Goal: Transaction & Acquisition: Purchase product/service

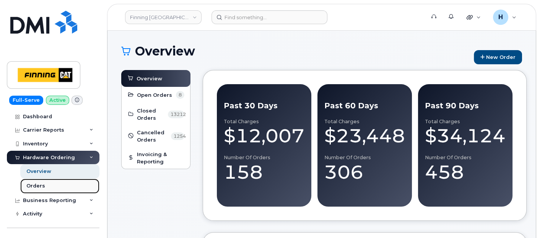
click at [59, 187] on link "Orders" at bounding box center [59, 186] width 79 height 15
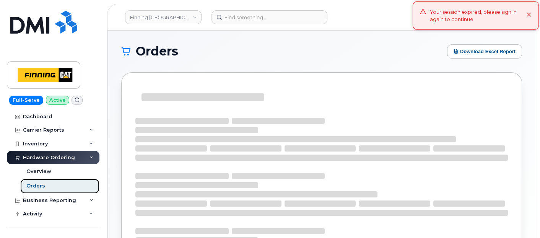
click at [60, 186] on link "Orders" at bounding box center [59, 186] width 79 height 15
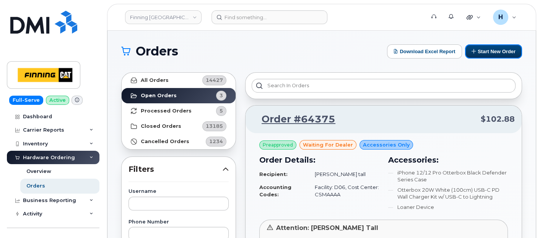
drag, startPoint x: 489, startPoint y: 51, endPoint x: 407, endPoint y: 77, distance: 85.9
click at [489, 51] on button "Start New Order" at bounding box center [493, 51] width 57 height 14
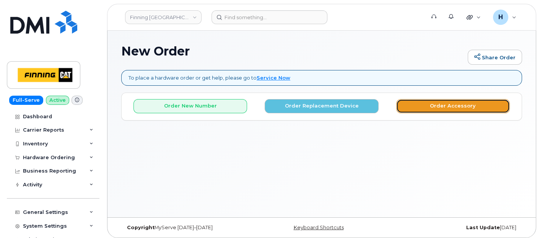
click at [438, 112] on button "Order Accessory" at bounding box center [453, 106] width 114 height 14
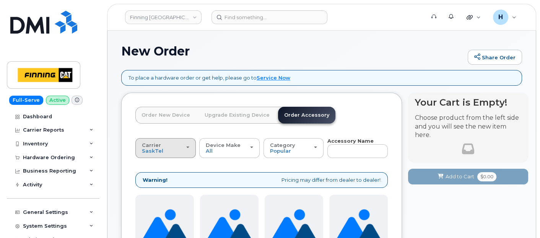
click at [181, 151] on div "Carrier SaskTel Telus" at bounding box center [165, 148] width 47 height 12
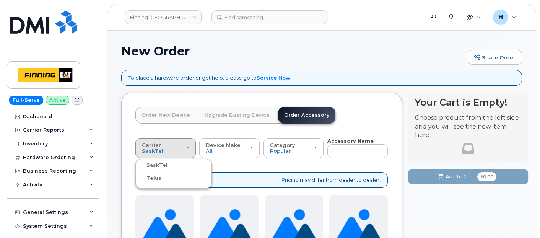
click at [160, 182] on ul "SaskTel Telus" at bounding box center [173, 174] width 76 height 30
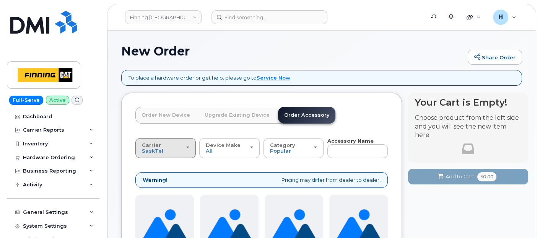
drag, startPoint x: 157, startPoint y: 148, endPoint x: 154, endPoint y: 168, distance: 20.6
click at [157, 149] on span "SaskTel" at bounding box center [152, 151] width 21 height 6
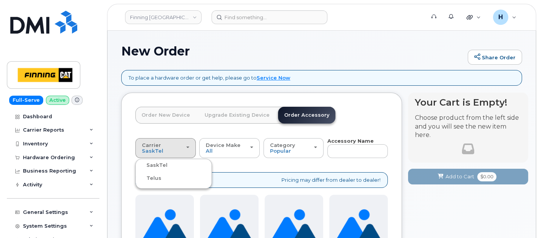
click at [153, 178] on label "Telus" at bounding box center [149, 178] width 24 height 9
click at [0, 0] on input "Telus" at bounding box center [0, 0] width 0 height 0
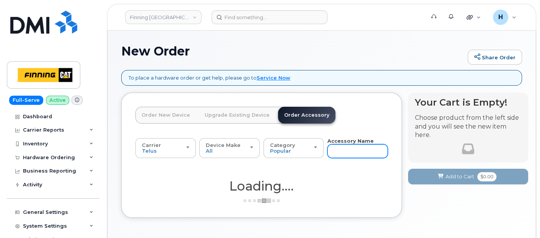
click at [334, 150] on input "text" at bounding box center [357, 151] width 60 height 14
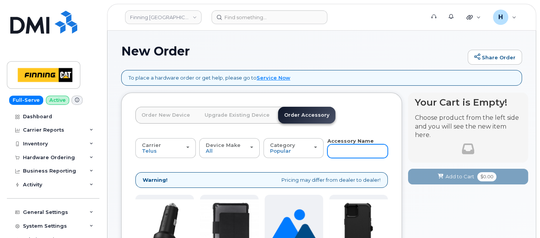
click at [336, 150] on input "text" at bounding box center [357, 151] width 60 height 14
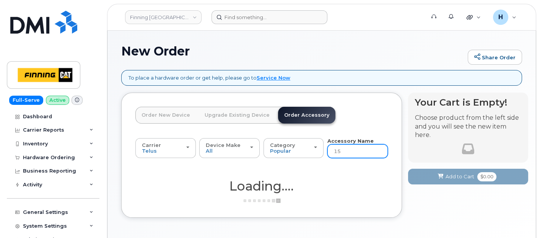
type input "15"
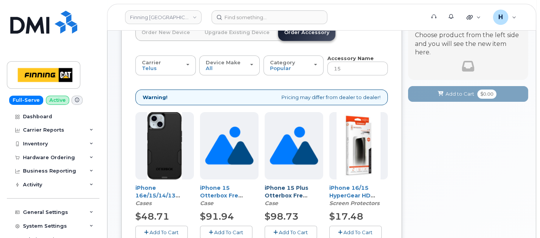
scroll to position [127, 0]
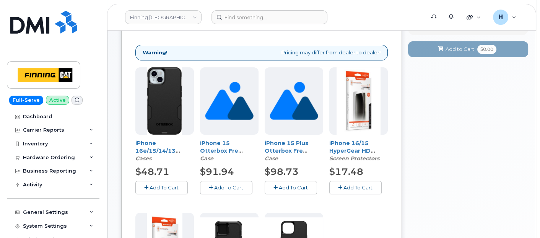
click at [352, 193] on button "Add To Cart" at bounding box center [355, 187] width 52 height 13
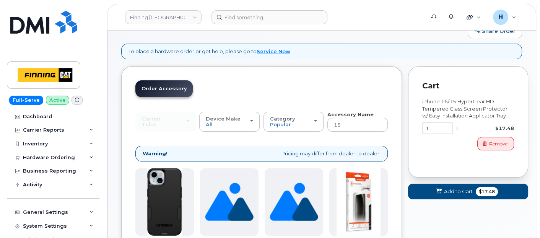
scroll to position [0, 0]
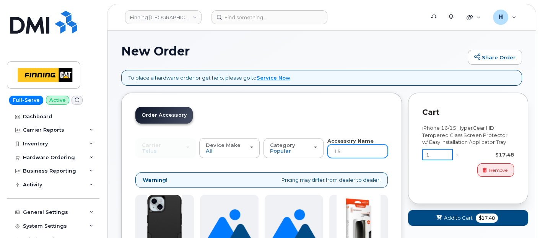
drag, startPoint x: 442, startPoint y: 156, endPoint x: 376, endPoint y: 152, distance: 65.9
type input "4"
click at [457, 221] on span "Add to Cart" at bounding box center [458, 217] width 29 height 7
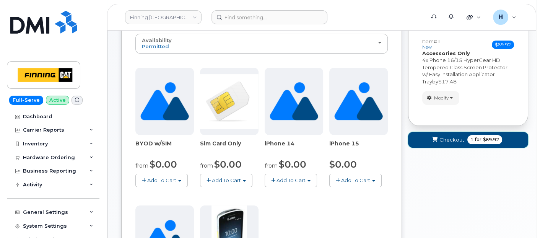
click at [427, 144] on button "Checkout 1 for $69.92" at bounding box center [468, 140] width 120 height 16
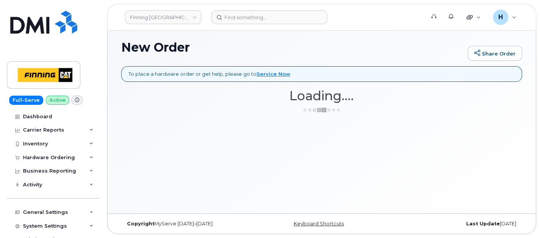
scroll to position [3, 0]
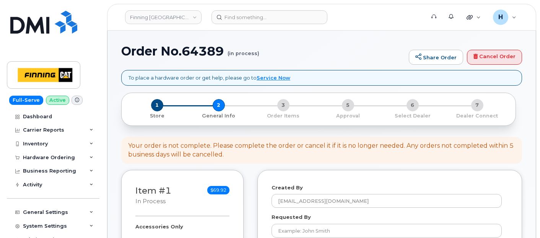
select select
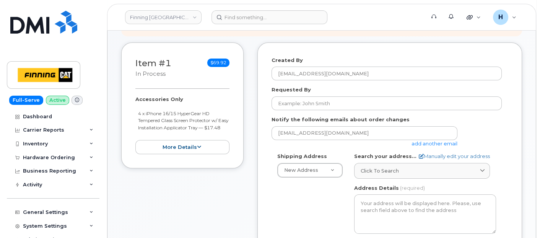
drag, startPoint x: 131, startPoint y: 99, endPoint x: 164, endPoint y: 135, distance: 48.4
click at [164, 135] on div "Item #1 in process $69.92 Accessories Only 4 x iPhone 16/15 HyperGear HD Temper…" at bounding box center [182, 105] width 122 height 126
copy div "Accessories Only 4 x iPhone 16/15 HyperGear HD Tempered Glass Screen Protector …"
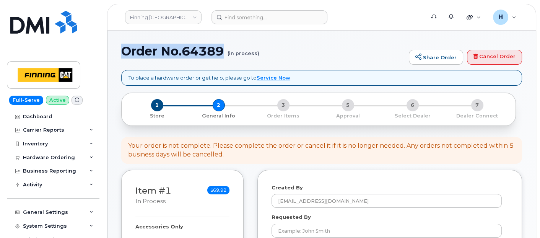
drag, startPoint x: 113, startPoint y: 47, endPoint x: 224, endPoint y: 58, distance: 111.8
copy h1 "Order No.64389"
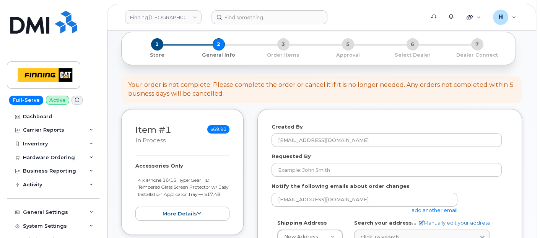
scroll to position [85, 0]
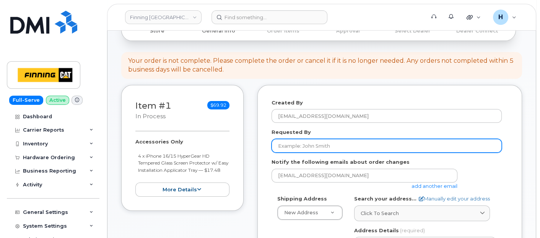
click at [312, 140] on input "Requested By" at bounding box center [386, 146] width 230 height 14
paste input "RITM0493145"
type input "RITM0493145"
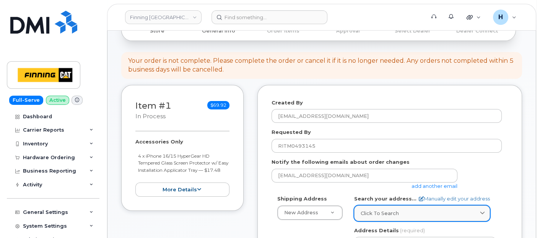
click at [378, 219] on link "Click to search" at bounding box center [422, 213] width 136 height 16
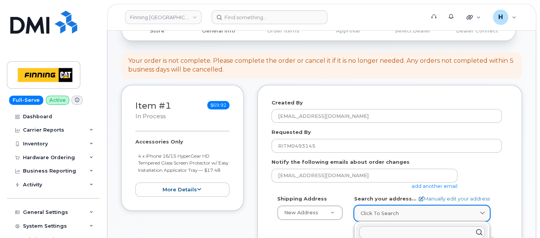
paste input "261 Strathford Cres Strathmore, AB T1P 1N9"
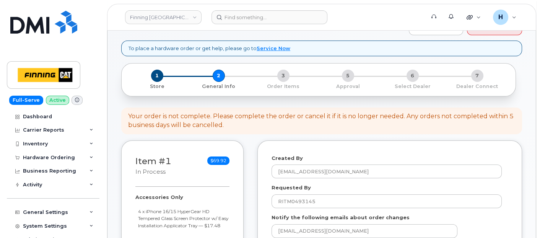
scroll to position [0, 0]
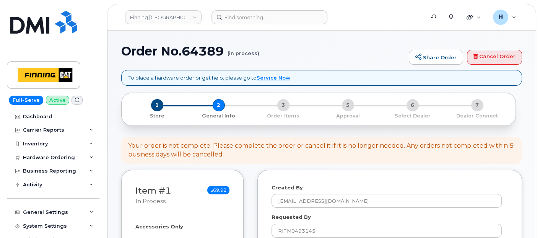
click at [196, 50] on h1 "Order No.64389 (in process)" at bounding box center [263, 50] width 284 height 13
copy h1 "64389"
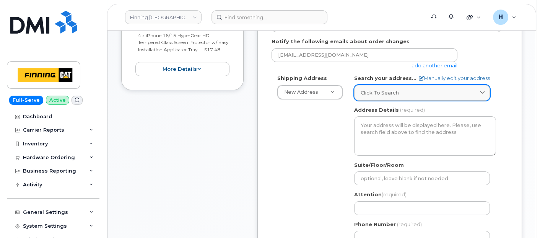
scroll to position [127, 0]
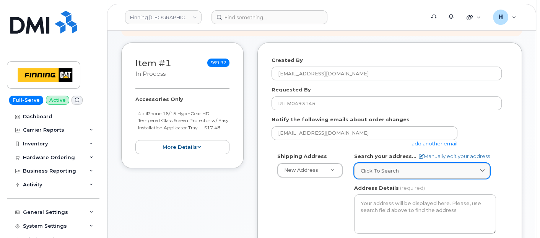
click at [377, 172] on span "Click to search" at bounding box center [380, 170] width 38 height 7
paste input "261 Strathford Cres Strathmore, AB T1P 1N9"
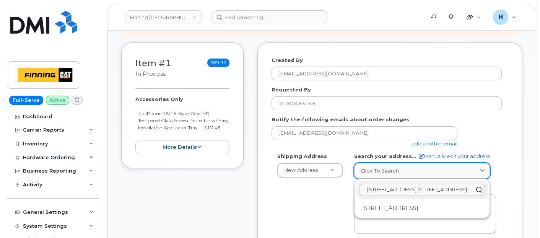
scroll to position [0, 110]
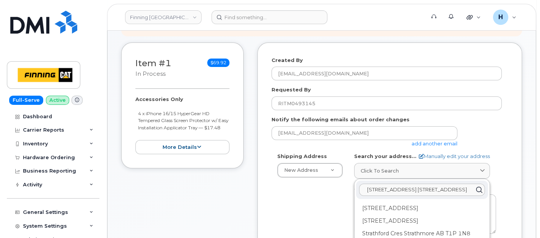
click at [397, 188] on input "261 Strathford Cres Strathmore, AB T1P 1N9261 Strathford Cres Strathmore, AB T1…" at bounding box center [422, 190] width 126 height 12
type input "261 Strathford Cres Strathmore, AB T1P 1N9261 Strathford Cres Strathmore, AB T1…"
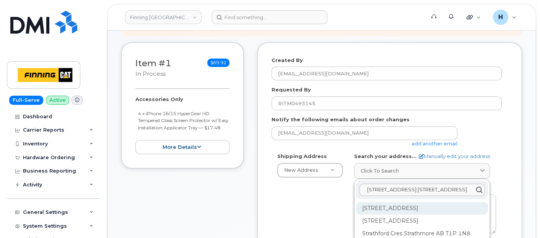
click at [388, 211] on div "Strathford Cres Strathmore AB T1P 1N9" at bounding box center [422, 208] width 132 height 13
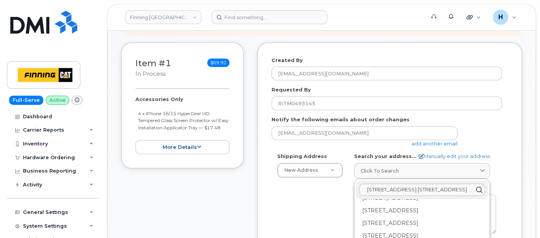
scroll to position [170, 0]
click at [391, 146] on div "261 Strathford Cres Strathmore AB T1P 1N9" at bounding box center [422, 139] width 132 height 13
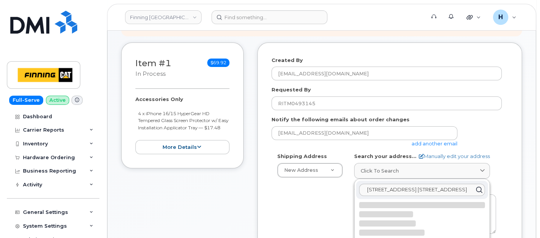
scroll to position [0, 0]
select select
type textarea "261 Strathford Cres STRATHMORE AB T1P 1N9 CANADA"
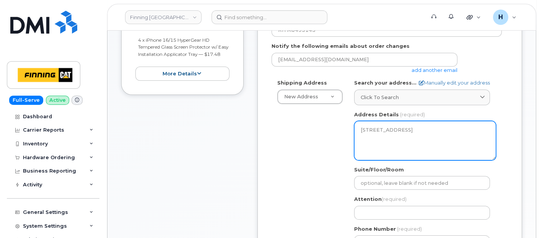
scroll to position [212, 0]
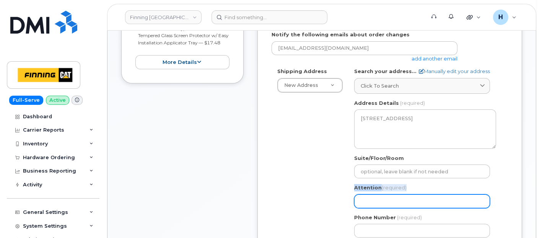
click at [364, 193] on div "Attention (required)" at bounding box center [425, 196] width 142 height 24
click at [365, 195] on input "Attention (required)" at bounding box center [422, 201] width 136 height 14
paste input "[PERSON_NAME]"
select select
type input "[PERSON_NAME]"
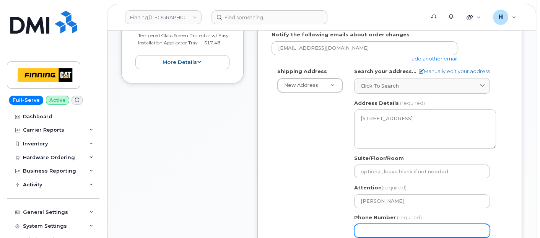
click at [395, 226] on input "Phone Number" at bounding box center [422, 231] width 136 height 14
paste input "5876452415"
select select
type input "5876452415"
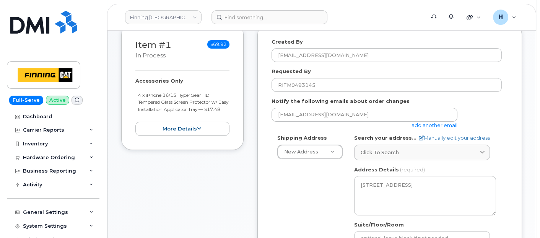
scroll to position [85, 0]
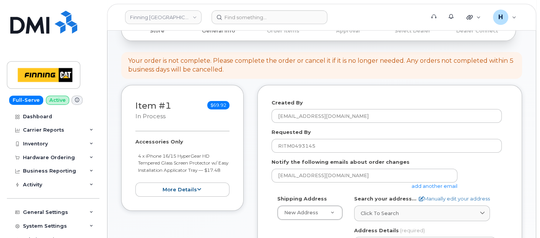
drag, startPoint x: 133, startPoint y: 139, endPoint x: 167, endPoint y: 177, distance: 50.4
click at [167, 177] on div "Item #1 in process $69.92 Accessories Only 4 x iPhone 16/15 HyperGear HD Temper…" at bounding box center [182, 148] width 122 height 126
copy div "Accessories Only 4 x iPhone 16/15 HyperGear HD Tempered Glass Screen Protector …"
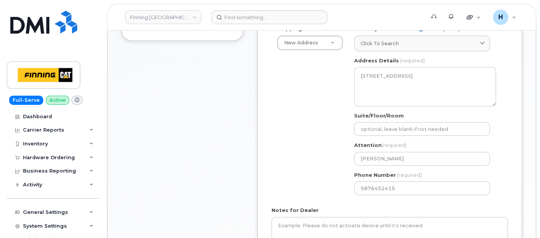
scroll to position [340, 0]
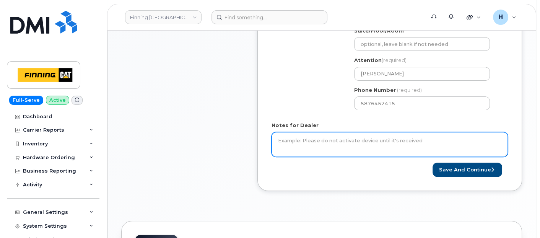
click at [316, 138] on textarea "Notes for Dealer" at bounding box center [389, 144] width 236 height 25
paste textarea "Accessories Only 4 x iPhone 16/15 HyperGear HD Tempered Glass Screen Protector …"
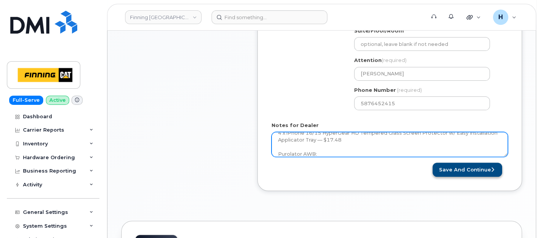
type textarea "Accessories Only 4 x iPhone 16/15 HyperGear HD Tempered Glass Screen Protector …"
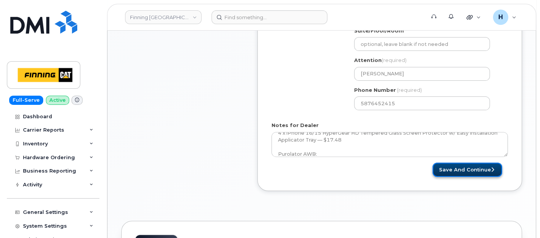
click at [450, 172] on button "Save and Continue" at bounding box center [467, 170] width 70 height 14
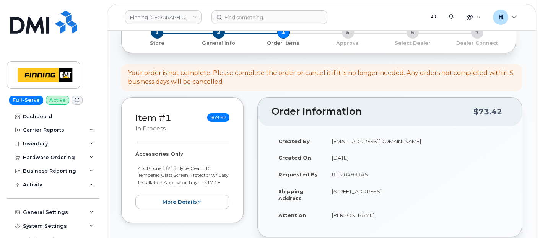
scroll to position [127, 0]
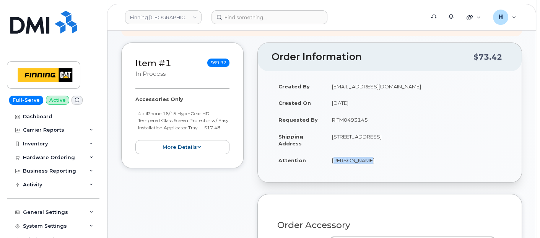
drag, startPoint x: 325, startPoint y: 164, endPoint x: 369, endPoint y: 163, distance: 43.6
click at [369, 163] on td "[PERSON_NAME]" at bounding box center [416, 160] width 183 height 17
copy td "[PERSON_NAME]"
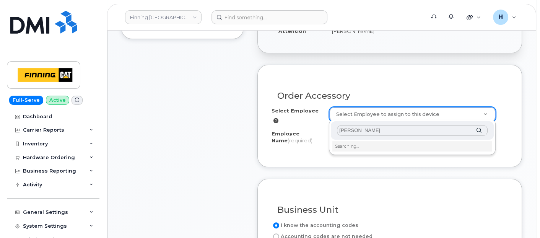
scroll to position [297, 0]
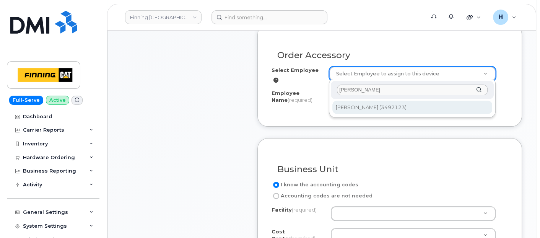
type input "[PERSON_NAME]"
type input "712930"
type input "[PERSON_NAME]"
select select "D02"
select select "CSMAAAA"
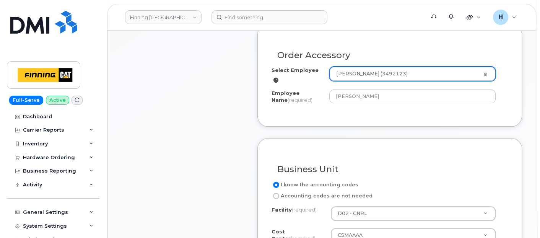
scroll to position [425, 0]
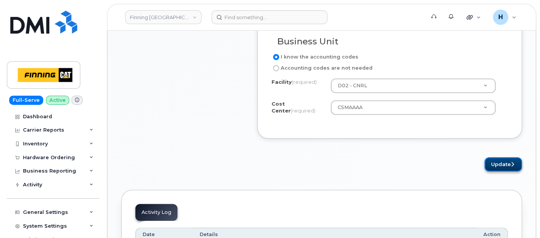
click at [499, 157] on button "Update" at bounding box center [502, 164] width 37 height 14
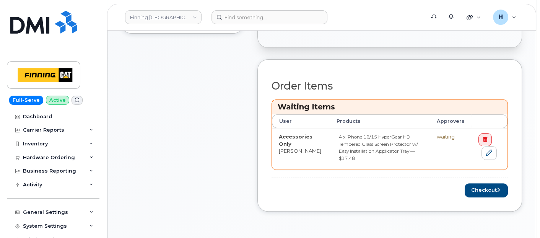
scroll to position [340, 0]
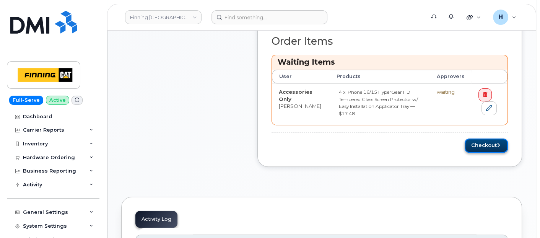
click at [485, 142] on button "Checkout" at bounding box center [486, 145] width 43 height 14
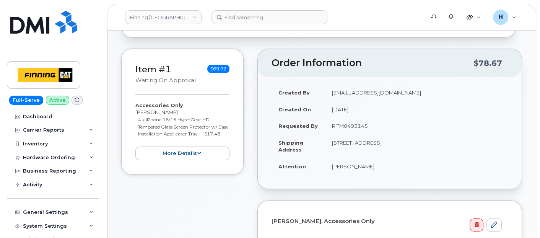
scroll to position [127, 0]
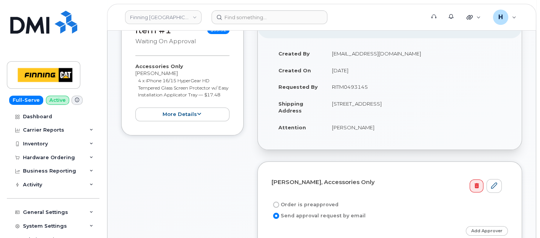
click at [299, 200] on label "Order is preapproved" at bounding box center [304, 204] width 67 height 9
click at [279, 202] on input "Order is preapproved" at bounding box center [276, 205] width 6 height 6
radio input "true"
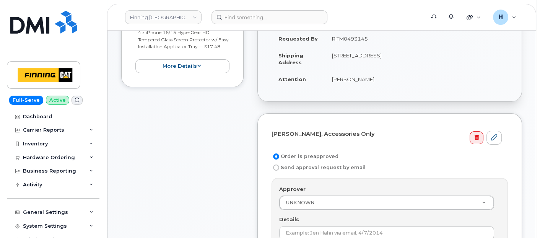
scroll to position [212, 0]
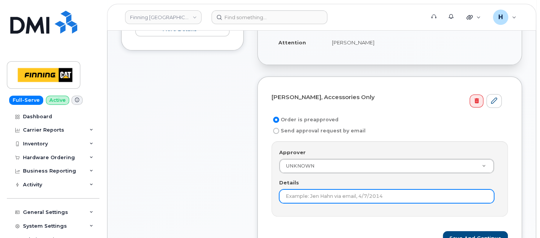
click at [300, 190] on input "Details" at bounding box center [386, 196] width 215 height 14
paste input "RITM0493145"
type input "RITM0493145"
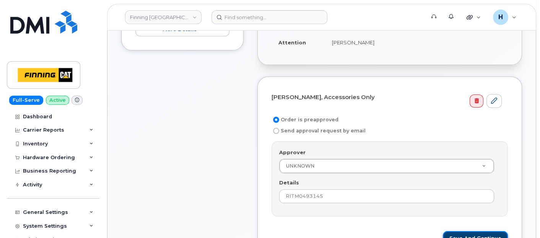
click at [502, 234] on button "Save and Continue" at bounding box center [475, 238] width 65 height 14
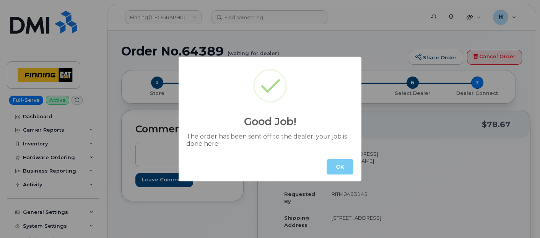
click at [345, 161] on button "OK" at bounding box center [340, 166] width 27 height 15
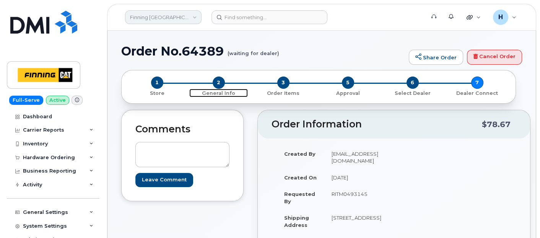
drag, startPoint x: 216, startPoint y: 82, endPoint x: 200, endPoint y: 12, distance: 71.6
click at [216, 82] on span "2" at bounding box center [219, 82] width 12 height 12
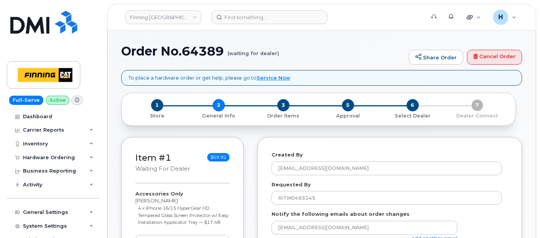
select select
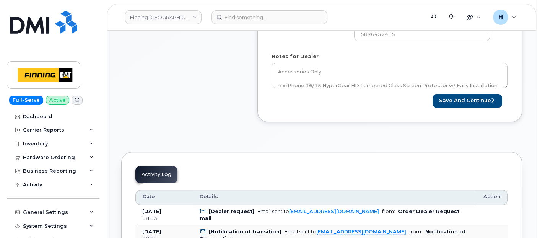
scroll to position [382, 0]
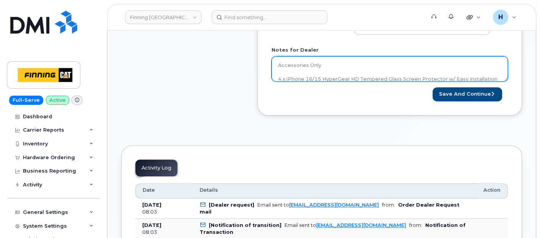
click at [344, 65] on textarea "Accessories Only 4 x iPhone 16/15 HyperGear HD Tempered Glass Screen Protector …" at bounding box center [389, 68] width 236 height 25
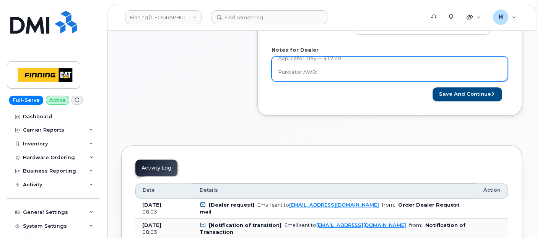
click at [345, 70] on textarea "Accessories Only 4 x iPhone 16/15 HyperGear HD Tempered Glass Screen Protector …" at bounding box center [389, 68] width 236 height 25
paste textarea "335661418020"
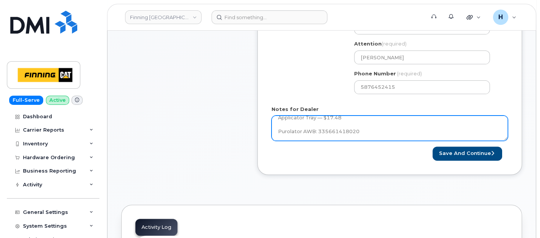
scroll to position [255, 0]
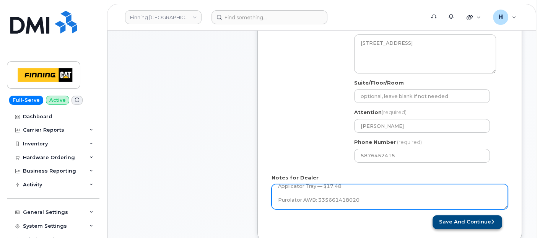
type textarea "Accessories Only 4 x iPhone 16/15 HyperGear HD Tempered Glass Screen Protector …"
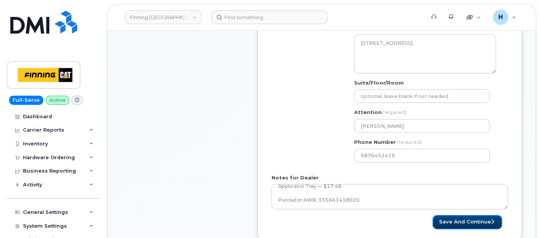
drag, startPoint x: 459, startPoint y: 216, endPoint x: 365, endPoint y: 237, distance: 96.1
click at [457, 216] on button "Save and Continue" at bounding box center [467, 222] width 70 height 14
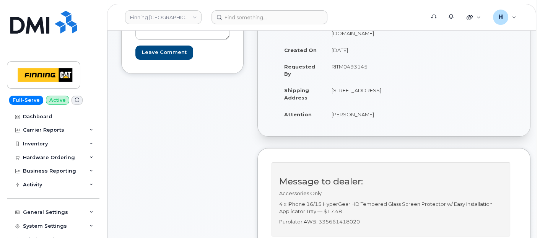
scroll to position [297, 0]
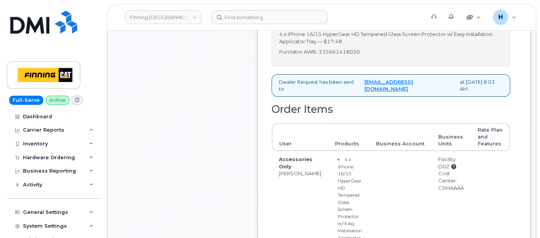
drag, startPoint x: 50, startPoint y: 159, endPoint x: 45, endPoint y: 171, distance: 13.7
click at [50, 159] on div "Hardware Ordering" at bounding box center [49, 157] width 52 height 6
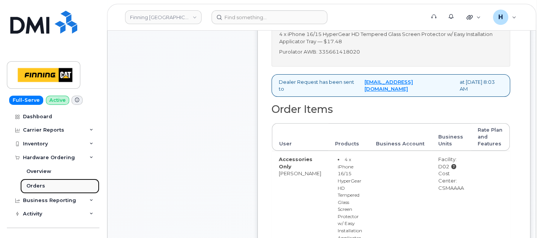
click at [41, 184] on div "Orders" at bounding box center [35, 185] width 19 height 7
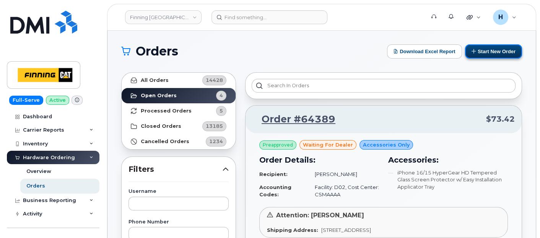
click at [497, 51] on button "Start New Order" at bounding box center [493, 51] width 57 height 14
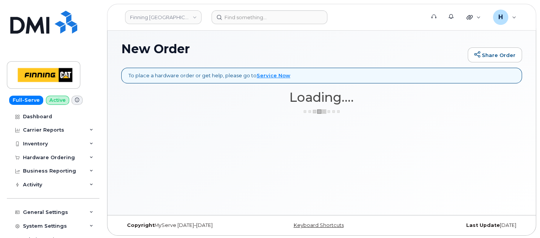
scroll to position [3, 0]
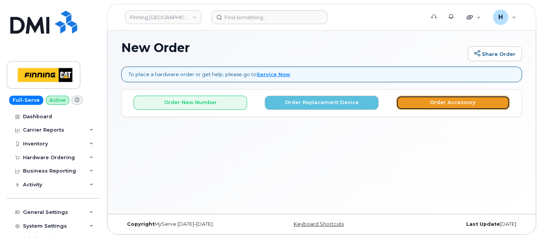
click at [425, 104] on button "Order Accessory" at bounding box center [453, 103] width 114 height 14
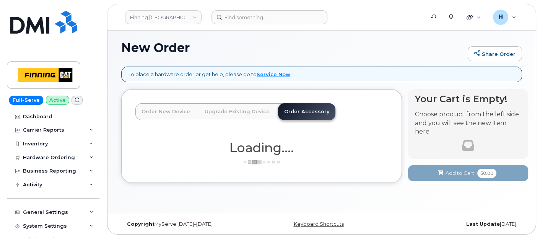
click at [285, 113] on link "Order Accessory" at bounding box center [306, 111] width 57 height 17
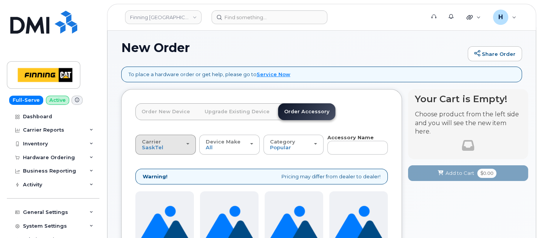
click at [140, 146] on button "Carrier [GEOGRAPHIC_DATA] Telus" at bounding box center [165, 145] width 60 height 20
click at [155, 172] on label "Telus" at bounding box center [149, 174] width 24 height 9
click at [0, 0] on input "Telus" at bounding box center [0, 0] width 0 height 0
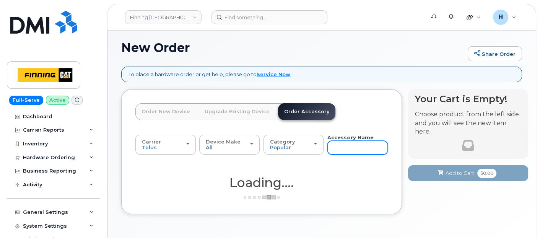
click at [351, 145] on input "text" at bounding box center [357, 148] width 60 height 14
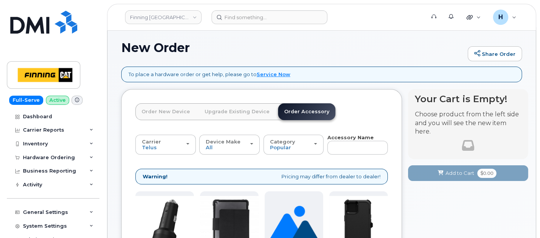
click at [351, 138] on strong "Accessory Name" at bounding box center [350, 137] width 46 height 6
click at [345, 146] on input "text" at bounding box center [357, 148] width 60 height 14
type input "13"
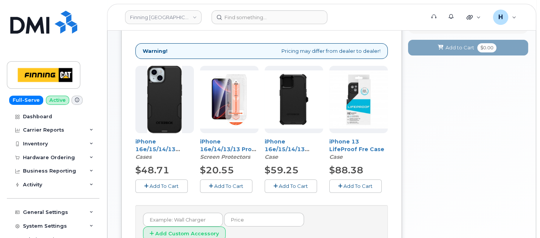
scroll to position [156, 0]
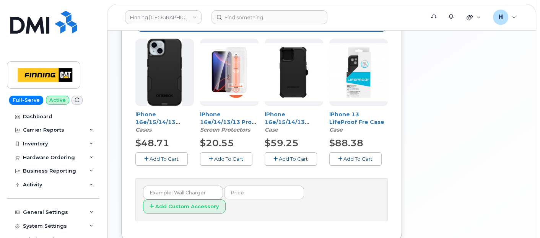
click at [235, 159] on span "Add To Cart" at bounding box center [228, 159] width 29 height 6
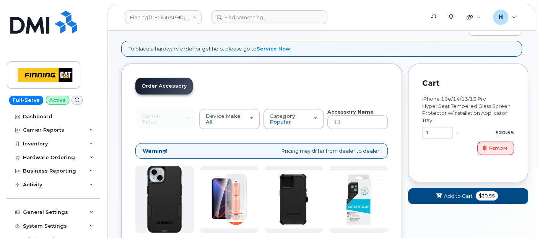
scroll to position [28, 0]
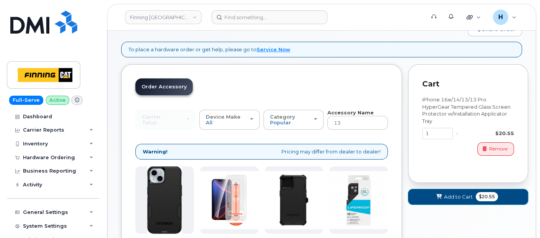
click at [429, 198] on button "Add to Cart $20.55" at bounding box center [468, 197] width 120 height 16
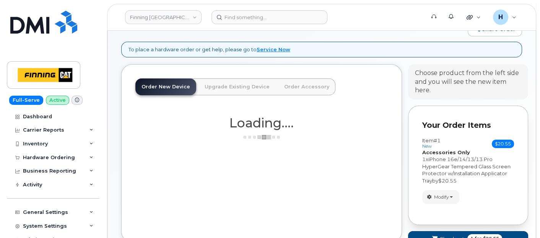
click at [429, 198] on span "button" at bounding box center [429, 196] width 7 height 7
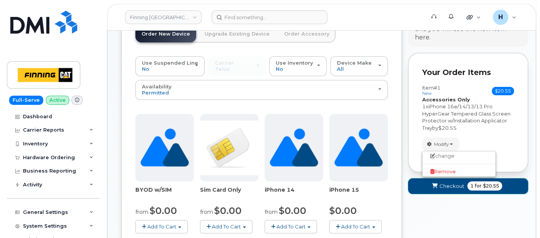
click at [421, 185] on button "Checkout 1 for $20.55" at bounding box center [468, 186] width 120 height 16
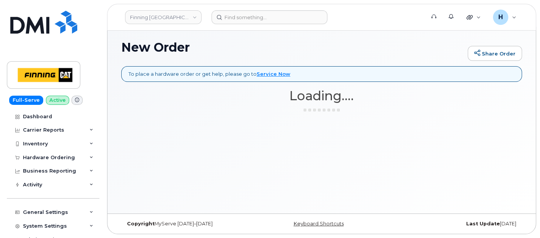
scroll to position [3, 0]
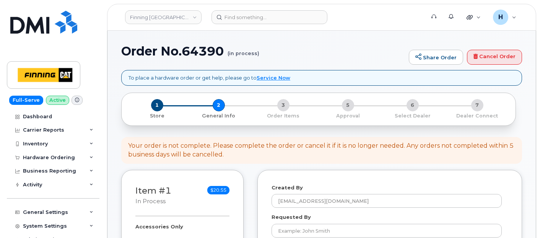
select select
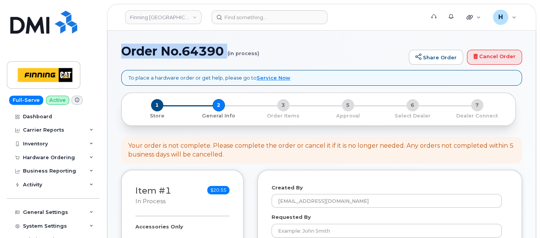
drag, startPoint x: 117, startPoint y: 55, endPoint x: 216, endPoint y: 59, distance: 99.5
copy h1 "Order No.64390"
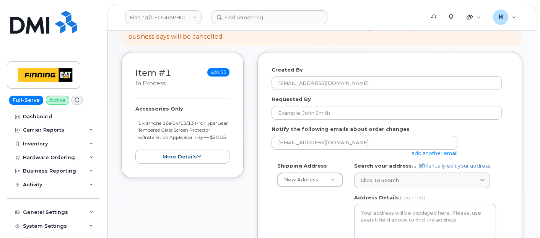
scroll to position [170, 0]
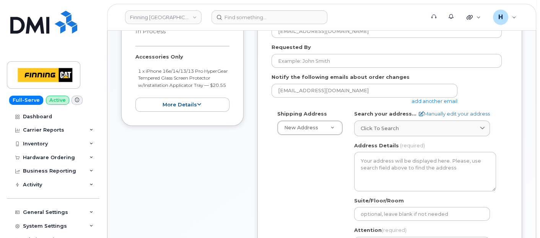
drag, startPoint x: 131, startPoint y: 56, endPoint x: 163, endPoint y: 89, distance: 45.7
click at [163, 89] on div "Item #1 in process $20.55 Accessories Only 1 x iPhone 16e/14/13/13 Pro HyperGea…" at bounding box center [182, 63] width 122 height 126
copy div "Accessories Only 1 x iPhone 16e/14/13/13 Pro HyperGear Tempered Glass Screen Pr…"
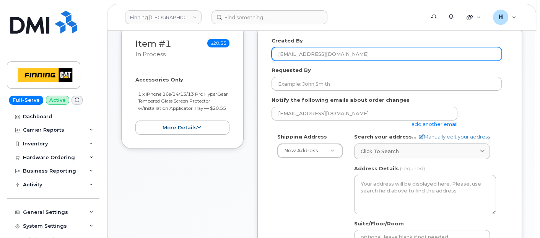
scroll to position [127, 0]
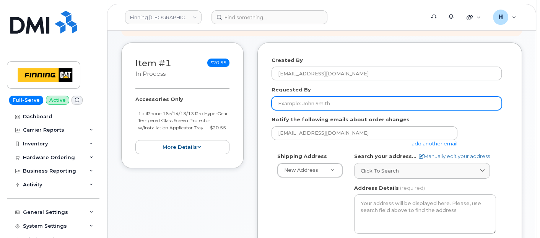
drag, startPoint x: 325, startPoint y: 104, endPoint x: 213, endPoint y: 2, distance: 151.3
click at [325, 104] on input "Requested By" at bounding box center [386, 103] width 230 height 14
paste input "RITM0493162"
type input "RITM0493162"
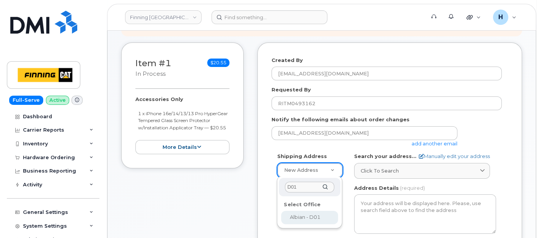
type input "D01"
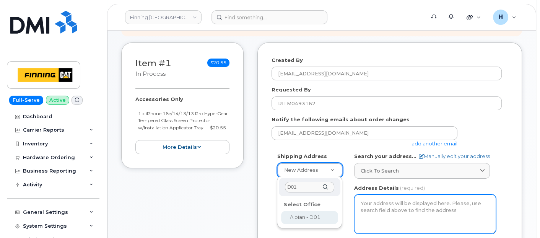
select select
type textarea "Albian Site [STREET_ADDRESS][PERSON_NAME][PERSON_NAME]"
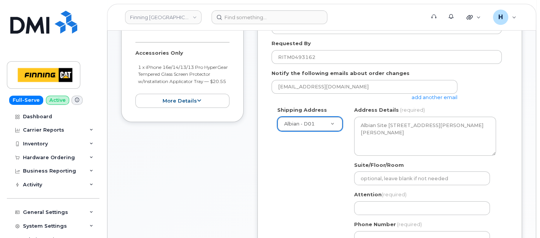
scroll to position [212, 0]
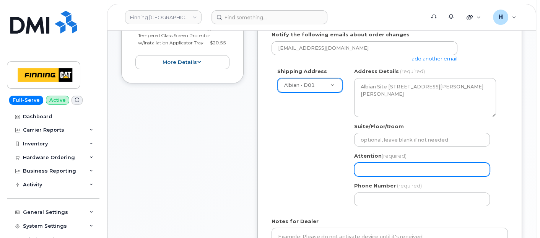
click at [370, 170] on input "Attention (required)" at bounding box center [422, 170] width 136 height 14
paste input "780) 7992022"
select select
type input "780) 7992022"
click at [374, 169] on input "780) 7992022" at bounding box center [422, 170] width 136 height 14
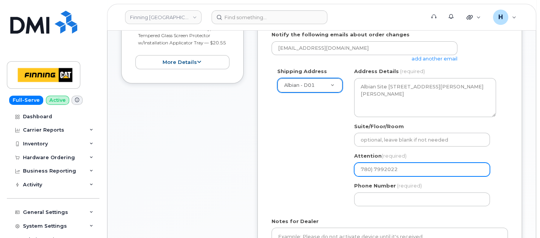
select select
type input "780)7992022"
select select
click at [374, 169] on input "7807992022" at bounding box center [422, 170] width 136 height 14
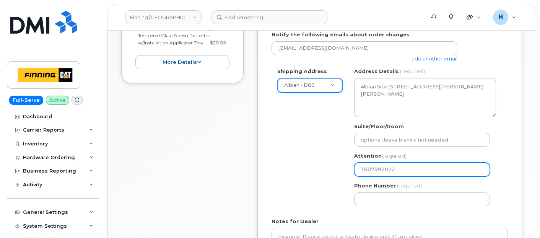
click at [374, 169] on input "7807992022" at bounding box center [422, 170] width 136 height 14
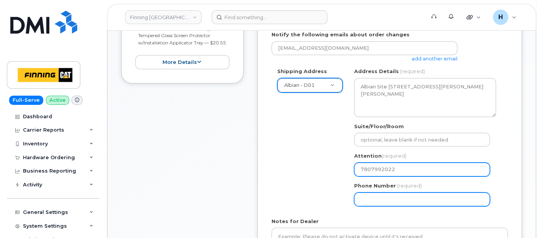
type input "7807992022"
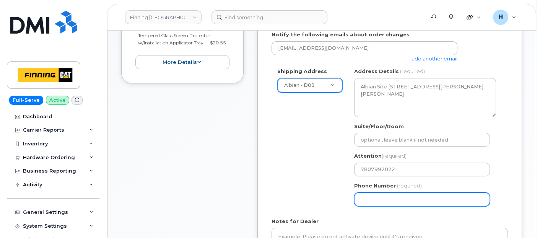
click at [378, 200] on input "Phone Number" at bounding box center [422, 199] width 136 height 14
paste input "7807992022"
select select
type input "7807992022"
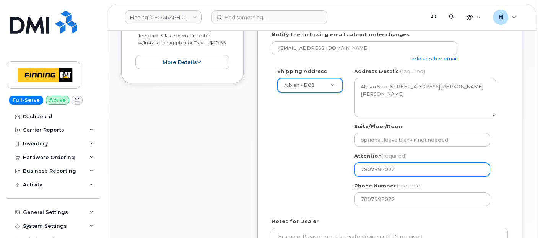
drag, startPoint x: 410, startPoint y: 167, endPoint x: 332, endPoint y: 166, distance: 78.8
click at [332, 166] on div "Shipping Address Albian - D01 New Address 7601 99 St 17330 109 Ave NW 11560 42 …" at bounding box center [386, 140] width 230 height 144
paste input "[PERSON_NAME]"
select select
type input "[PERSON_NAME]"
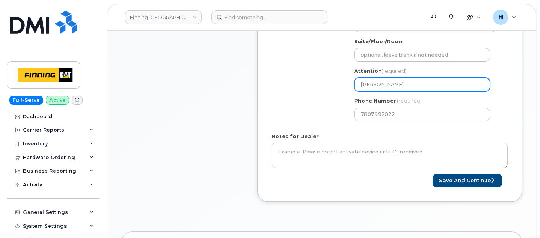
scroll to position [127, 0]
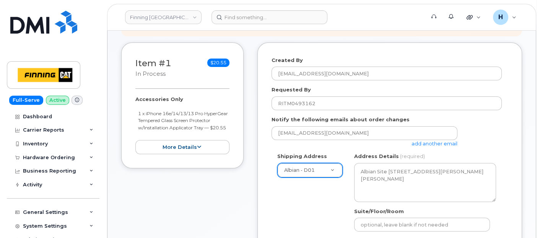
drag, startPoint x: 170, startPoint y: 100, endPoint x: 190, endPoint y: 132, distance: 37.8
click at [190, 132] on div "Item #1 in process $20.55 Accessories Only 1 x iPhone 16e/14/13/13 Pro HyperGea…" at bounding box center [182, 105] width 122 height 126
copy div "Accessories Only 1 x iPhone 16e/14/13/13 Pro HyperGear Tempered Glass Screen Pr…"
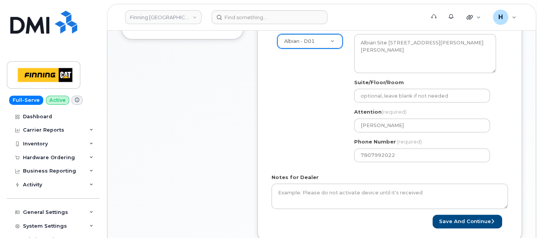
scroll to position [340, 0]
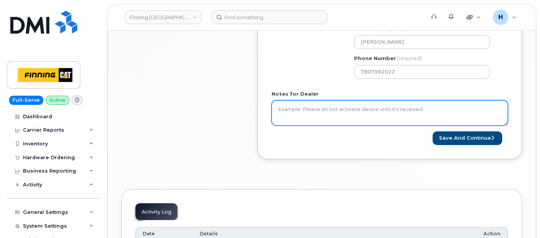
click at [304, 110] on textarea "Notes for Dealer" at bounding box center [389, 112] width 236 height 25
paste textarea "Accessories Only 1 x iPhone 16e/14/13/13 Pro HyperGear Tempered Glass Screen Pr…"
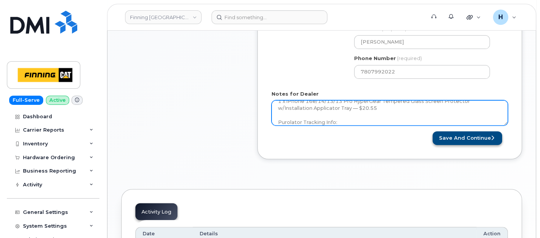
type textarea "Accessories Only 1 x iPhone 16e/14/13/13 Pro HyperGear Tempered Glass Screen Pr…"
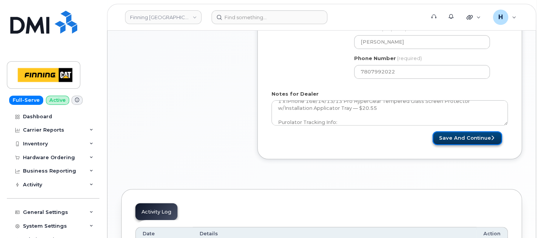
click at [457, 133] on button "Save and Continue" at bounding box center [467, 138] width 70 height 14
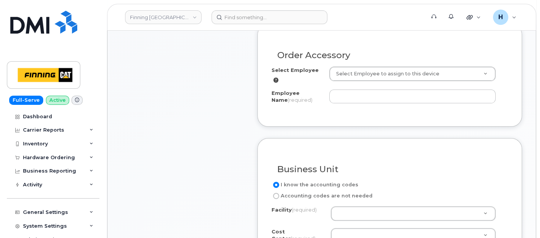
scroll to position [170, 0]
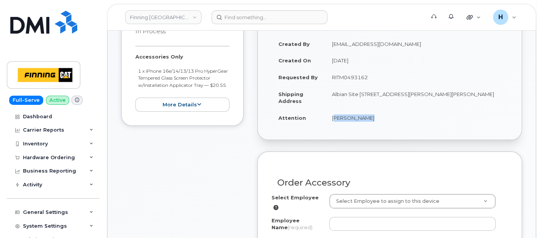
drag, startPoint x: 332, startPoint y: 121, endPoint x: 366, endPoint y: 120, distance: 34.0
click at [366, 120] on td "[PERSON_NAME]" at bounding box center [416, 117] width 183 height 17
copy td "[PERSON_NAME]"
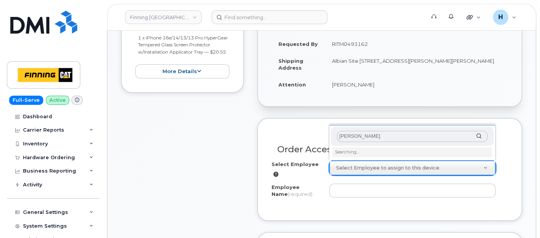
scroll to position [255, 0]
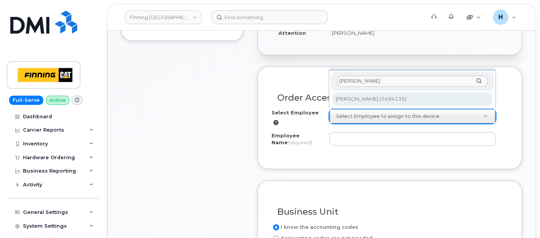
type input "[PERSON_NAME]"
type input "760741"
type input "[PERSON_NAME]"
select select "D01"
select select "CSMAAAA"
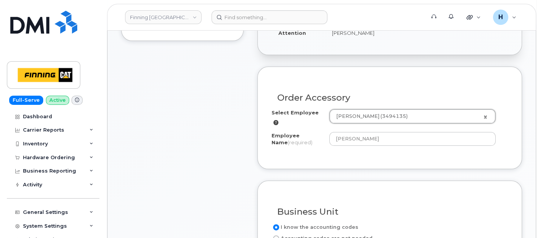
scroll to position [382, 0]
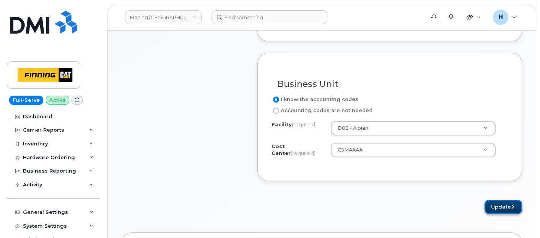
click at [499, 200] on button "Update" at bounding box center [502, 207] width 37 height 14
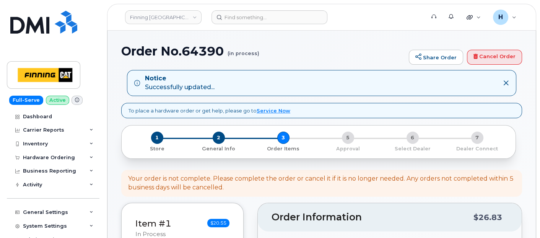
click at [206, 52] on h1 "Order No.64390 (in process)" at bounding box center [263, 50] width 284 height 13
click at [206, 51] on h1 "Order No.64390 (in process)" at bounding box center [263, 50] width 284 height 13
copy h1 "64390"
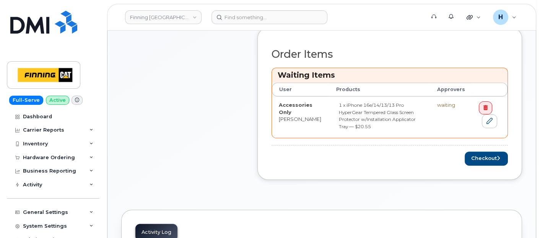
scroll to position [340, 0]
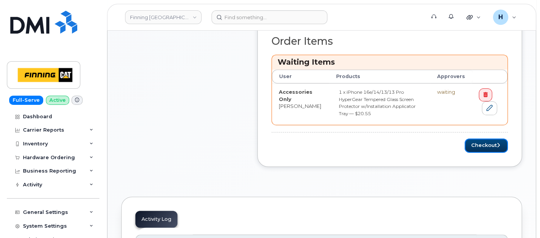
drag, startPoint x: 477, startPoint y: 132, endPoint x: 476, endPoint y: 119, distance: 13.1
click at [480, 138] on button "Checkout" at bounding box center [486, 145] width 43 height 14
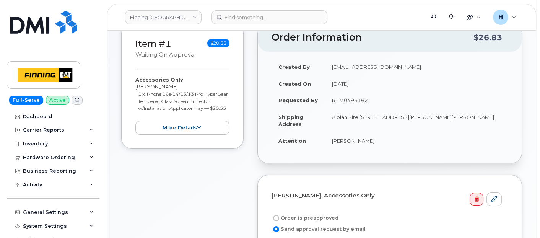
scroll to position [127, 0]
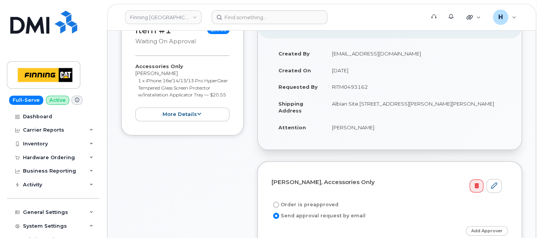
drag, startPoint x: 325, startPoint y: 203, endPoint x: 323, endPoint y: 124, distance: 78.8
click at [325, 200] on label "Order is preapproved" at bounding box center [304, 204] width 67 height 9
click at [279, 202] on input "Order is preapproved" at bounding box center [276, 205] width 6 height 6
radio input "true"
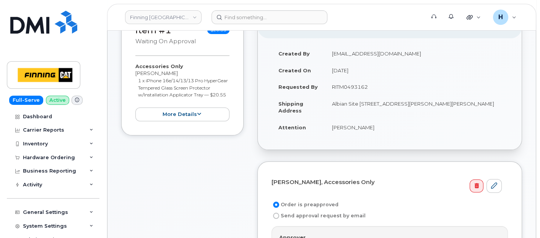
drag, startPoint x: 325, startPoint y: 88, endPoint x: 372, endPoint y: 85, distance: 47.1
click at [372, 85] on td "RITM0493162" at bounding box center [416, 86] width 183 height 17
copy td "RITM0493162"
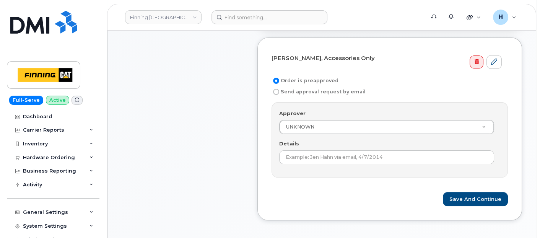
scroll to position [255, 0]
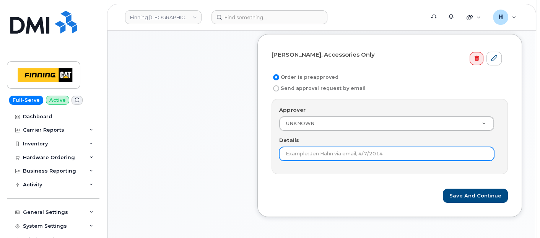
drag, startPoint x: 287, startPoint y: 148, endPoint x: 285, endPoint y: 154, distance: 6.2
click at [285, 154] on input "Details" at bounding box center [386, 154] width 215 height 14
paste input "RITM0493162"
type input "RITM0493162"
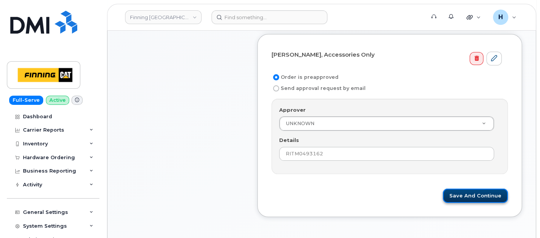
click at [458, 190] on button "Save and Continue" at bounding box center [475, 196] width 65 height 14
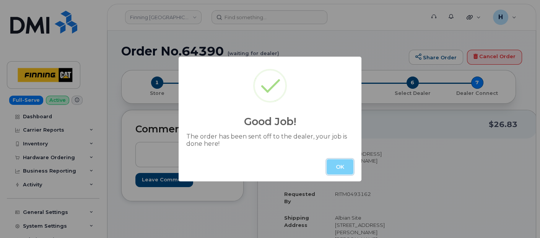
drag, startPoint x: 343, startPoint y: 167, endPoint x: 149, endPoint y: 6, distance: 252.2
click at [338, 162] on button "OK" at bounding box center [340, 166] width 27 height 15
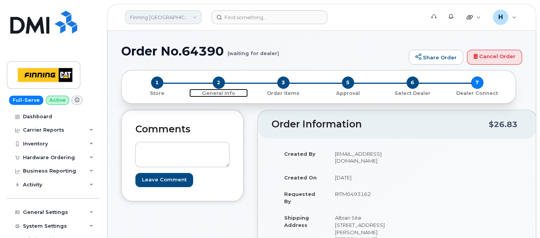
drag, startPoint x: 218, startPoint y: 81, endPoint x: 156, endPoint y: 12, distance: 92.1
click at [218, 81] on span "2" at bounding box center [219, 82] width 12 height 12
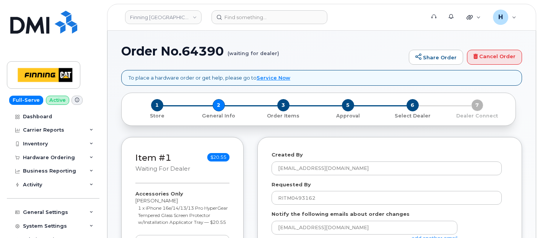
select select
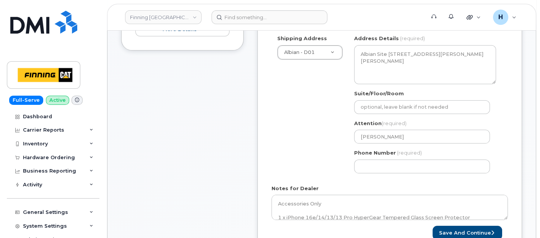
scroll to position [340, 0]
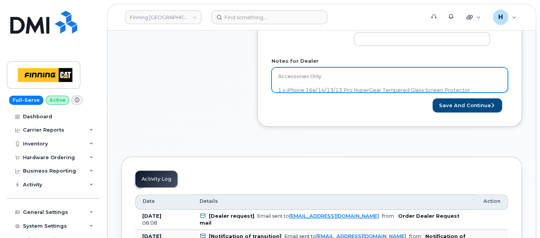
click at [325, 85] on textarea "Accessories Only 1 x iPhone 16e/14/13/13 Pro HyperGear Tempered Glass Screen Pr…" at bounding box center [389, 79] width 236 height 25
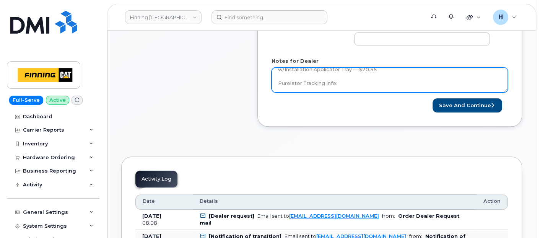
click at [359, 79] on textarea "Accessories Only 1 x iPhone 16e/14/13/13 Pro HyperGear Tempered Glass Screen Pr…" at bounding box center [389, 79] width 236 height 25
paste textarea "335661429050"
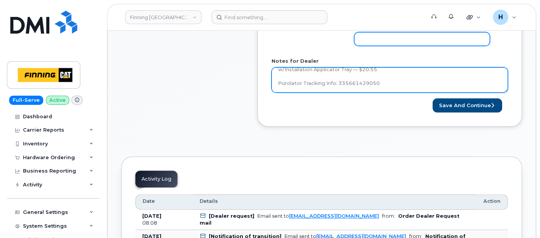
type textarea "Accessories Only 1 x iPhone 16e/14/13/13 Pro HyperGear Tempered Glass Screen Pr…"
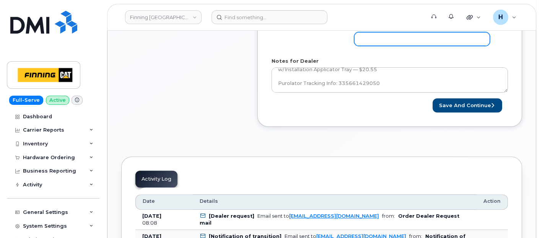
click at [379, 43] on input "Phone Number" at bounding box center [422, 39] width 136 height 14
type input "7807992022"
select select
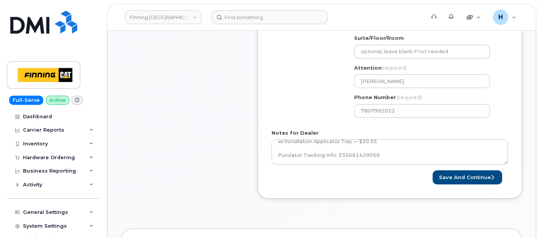
scroll to position [308, 0]
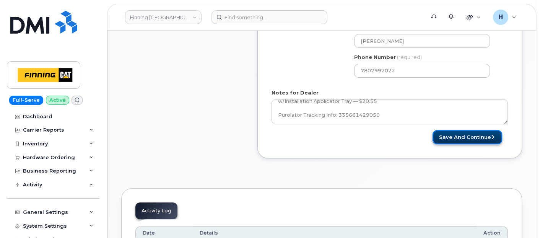
drag, startPoint x: 445, startPoint y: 135, endPoint x: 275, endPoint y: 14, distance: 209.4
click at [445, 135] on button "Save and Continue" at bounding box center [467, 137] width 70 height 14
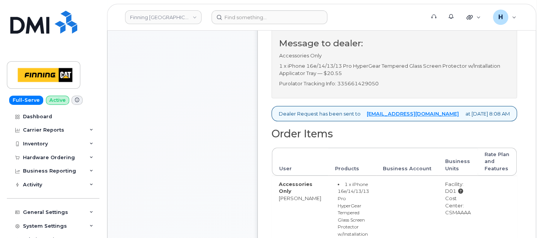
scroll to position [340, 0]
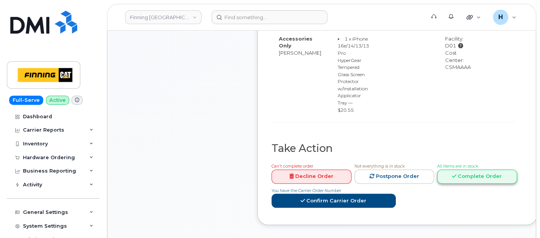
click at [453, 184] on link "Complete Order" at bounding box center [477, 176] width 80 height 14
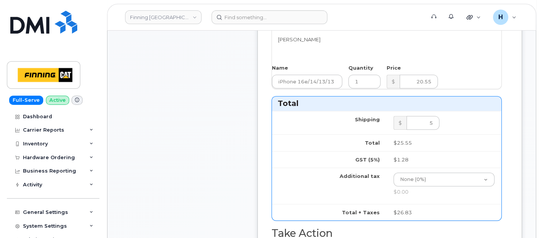
scroll to position [595, 0]
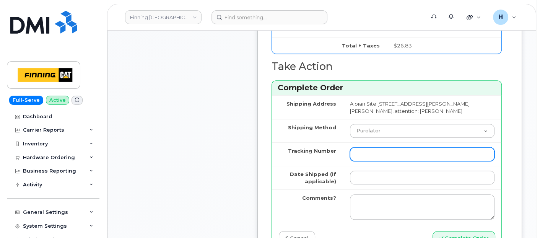
click at [382, 161] on input "Tracking Number" at bounding box center [422, 154] width 145 height 14
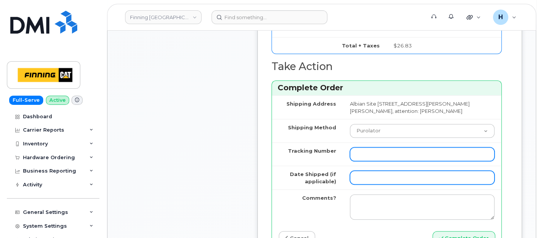
paste input "335661429050"
type input "335661429050"
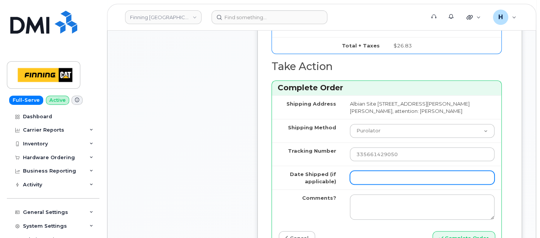
drag, startPoint x: 374, startPoint y: 184, endPoint x: 393, endPoint y: 191, distance: 20.7
click at [374, 184] on input "Date Shipped (if applicable)" at bounding box center [422, 178] width 145 height 14
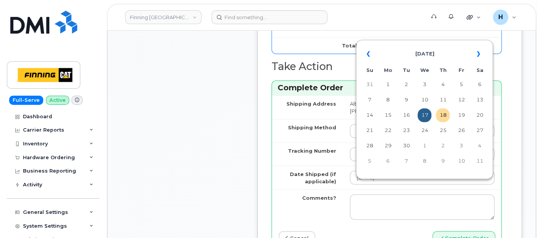
click at [438, 115] on td "18" at bounding box center [443, 115] width 14 height 14
type input "[DATE]"
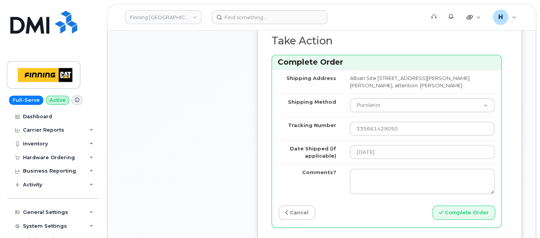
scroll to position [722, 0]
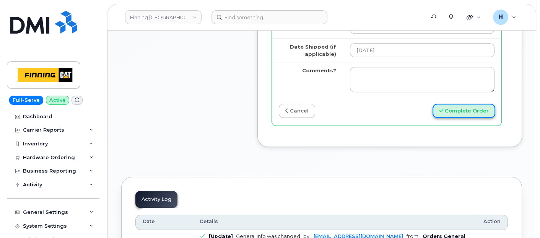
click at [449, 118] on button "Complete Order" at bounding box center [463, 111] width 63 height 14
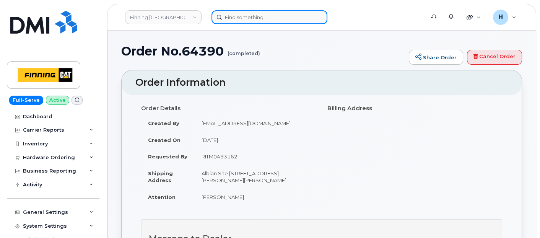
click at [237, 13] on input at bounding box center [269, 17] width 116 height 14
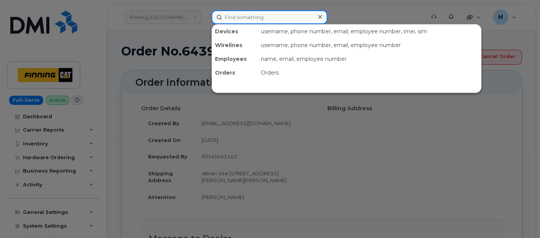
paste input "Jordan Maki"
type input "Jordan Maki"
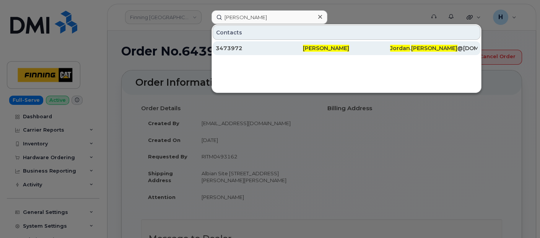
drag, startPoint x: 221, startPoint y: 54, endPoint x: 222, endPoint y: 45, distance: 8.5
click at [221, 54] on div "3473972" at bounding box center [259, 48] width 87 height 14
click at [228, 44] on div "3473972" at bounding box center [259, 48] width 87 height 8
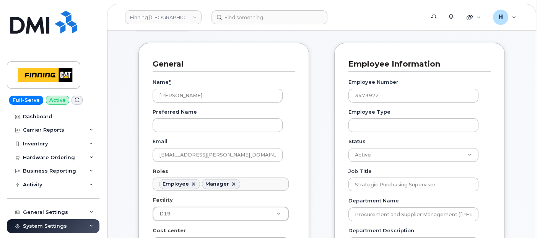
scroll to position [42, 0]
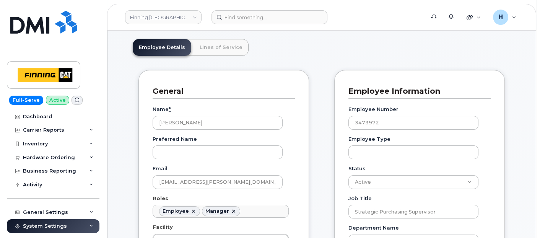
drag, startPoint x: 224, startPoint y: 35, endPoint x: 223, endPoint y: 44, distance: 9.6
click at [223, 44] on link "Lines of Service" at bounding box center [220, 47] width 55 height 17
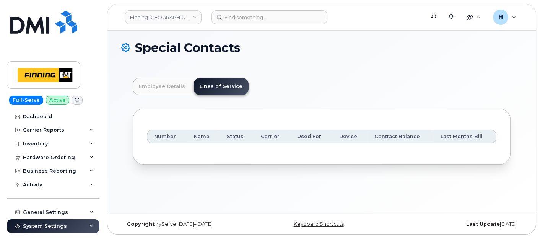
click at [230, 8] on header "Finning Canada Support Alerts Quicklinks Suspend / Cancel Device Change SIM Car…" at bounding box center [321, 17] width 429 height 27
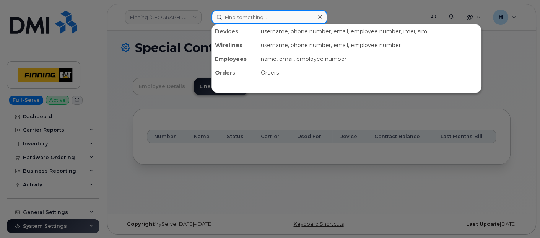
click at [233, 12] on input at bounding box center [269, 17] width 116 height 14
paste input "Misha Burns"
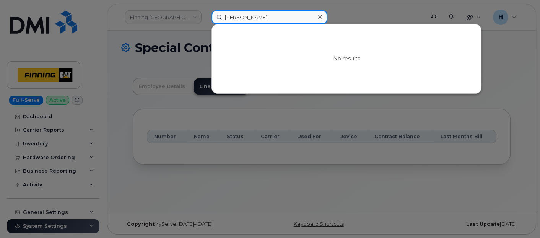
drag, startPoint x: 262, startPoint y: 16, endPoint x: 212, endPoint y: 11, distance: 49.9
click at [212, 11] on input "Misha Burns" at bounding box center [269, 17] width 116 height 14
paste input "[PERSON_NAME]"
type input "[PERSON_NAME]"
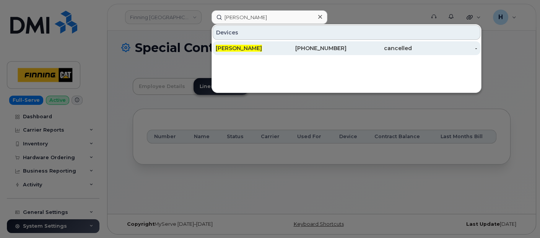
click at [231, 48] on span "[PERSON_NAME]" at bounding box center [239, 48] width 46 height 7
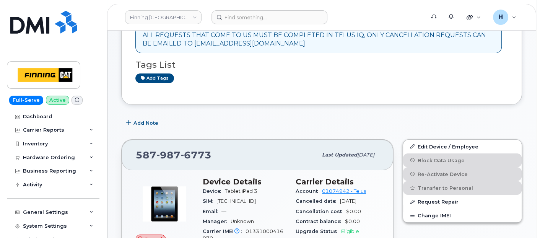
scroll to position [127, 0]
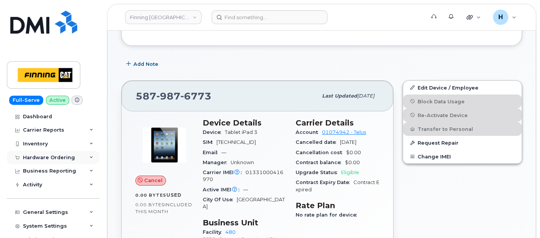
click at [70, 163] on div "Hardware Ordering" at bounding box center [53, 158] width 93 height 14
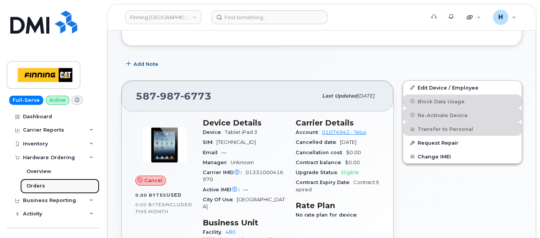
click at [60, 190] on link "Orders" at bounding box center [59, 186] width 79 height 15
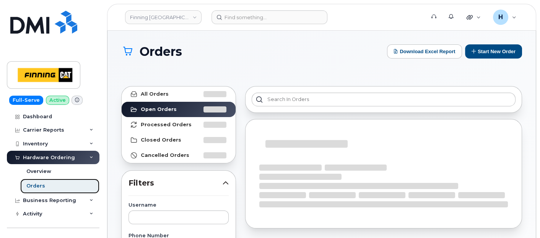
click at [60, 188] on link "Orders" at bounding box center [59, 186] width 79 height 15
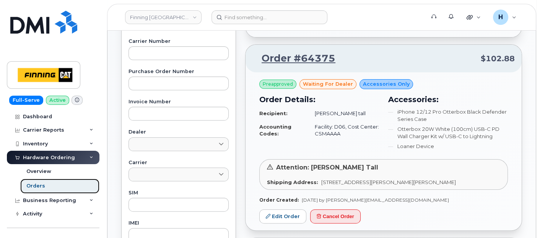
scroll to position [340, 0]
